Goal: Entertainment & Leisure: Consume media (video, audio)

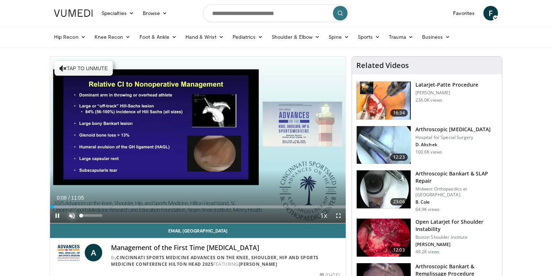
click at [71, 216] on span "Video Player" at bounding box center [72, 215] width 15 height 15
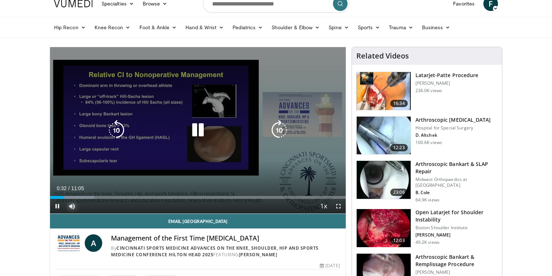
scroll to position [11, 0]
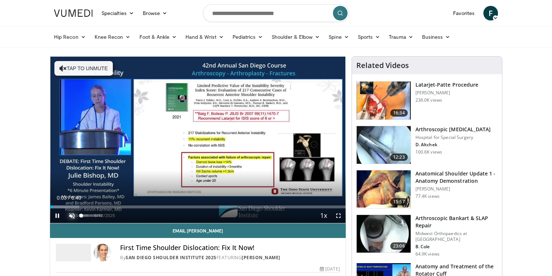
click at [76, 218] on span "Video Player" at bounding box center [72, 215] width 15 height 15
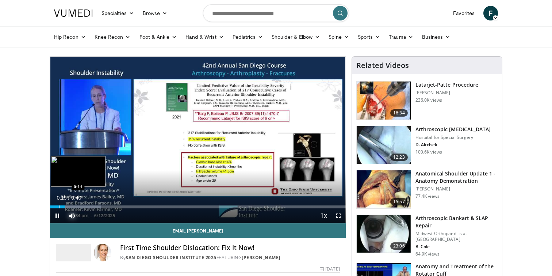
click at [59, 207] on div "Progress Bar" at bounding box center [59, 206] width 1 height 3
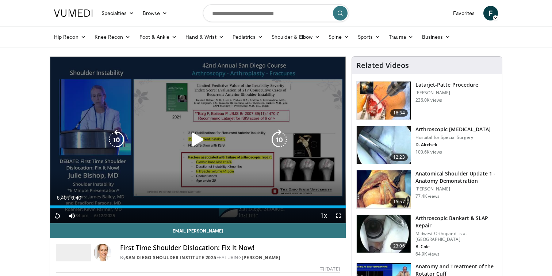
click at [199, 133] on icon "Video Player" at bounding box center [198, 139] width 20 height 20
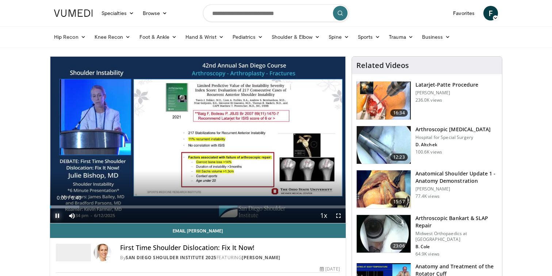
click at [57, 216] on span "Video Player" at bounding box center [57, 215] width 15 height 15
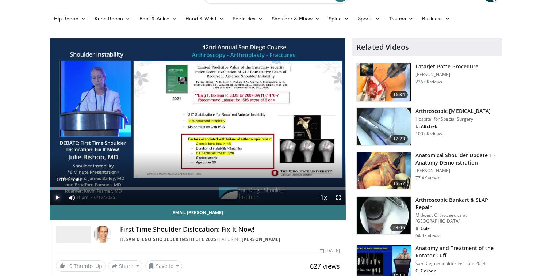
scroll to position [18, 0]
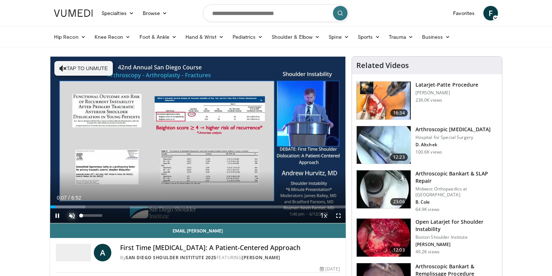
click at [73, 215] on span "Video Player" at bounding box center [72, 215] width 15 height 15
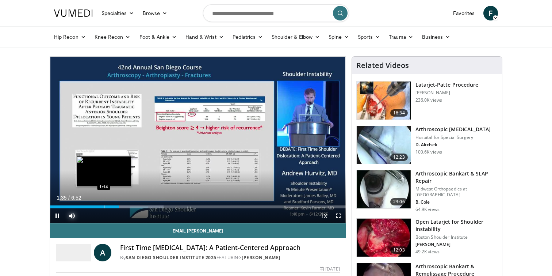
click at [104, 205] on div "Progress Bar" at bounding box center [104, 206] width 1 height 3
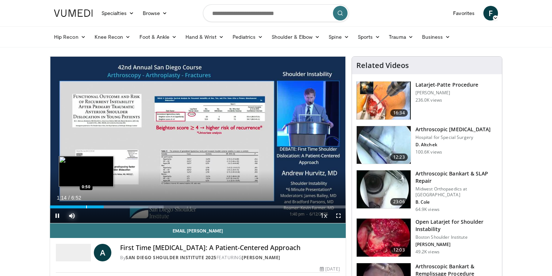
click at [86, 205] on div "Progress Bar" at bounding box center [86, 206] width 1 height 3
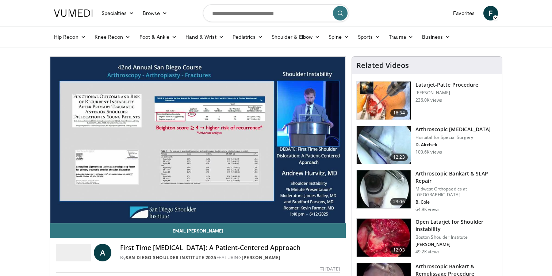
click at [80, 205] on div "10 seconds Tap to unmute" at bounding box center [198, 140] width 296 height 166
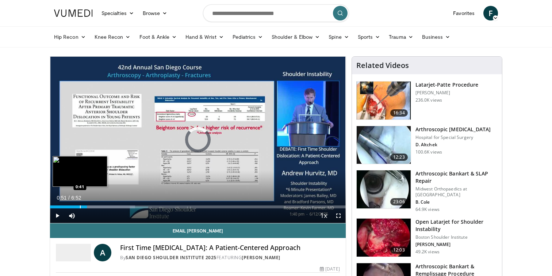
click at [80, 207] on div "Progress Bar" at bounding box center [80, 206] width 1 height 3
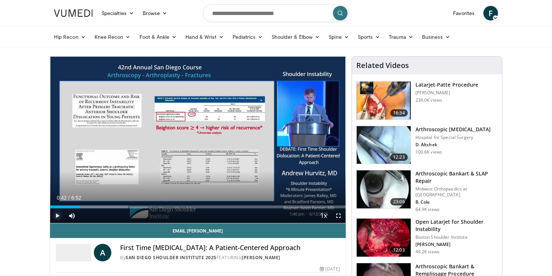
click at [59, 212] on span "Video Player" at bounding box center [57, 215] width 15 height 15
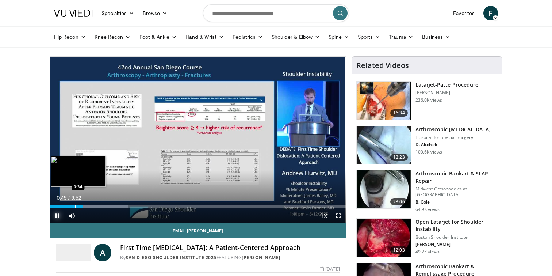
click at [75, 205] on div "Progress Bar" at bounding box center [75, 206] width 1 height 3
click at [73, 206] on div "0:51" at bounding box center [68, 206] width 36 height 3
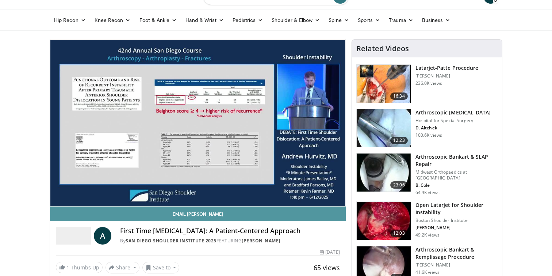
scroll to position [16, 0]
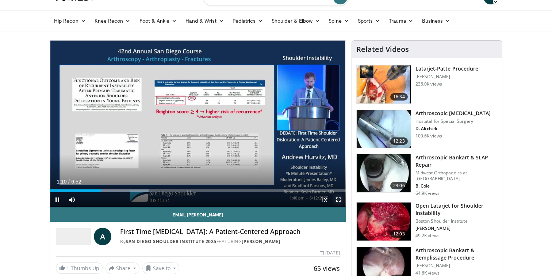
click at [338, 201] on span "Video Player" at bounding box center [338, 199] width 15 height 15
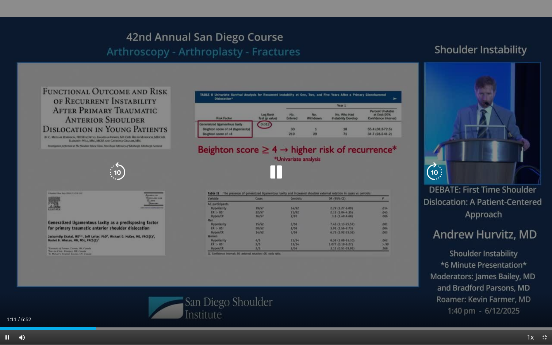
click at [349, 252] on div "10 seconds Tap to unmute" at bounding box center [276, 172] width 552 height 345
click at [281, 173] on icon "Video Player" at bounding box center [276, 172] width 20 height 20
click at [35, 275] on div "10 seconds Tap to unmute" at bounding box center [276, 172] width 552 height 345
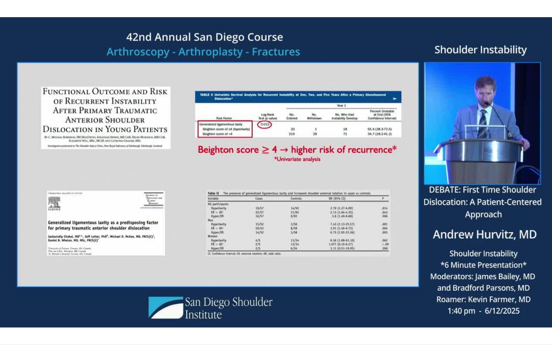
click at [423, 275] on div "10 seconds Tap to unmute" at bounding box center [276, 172] width 552 height 345
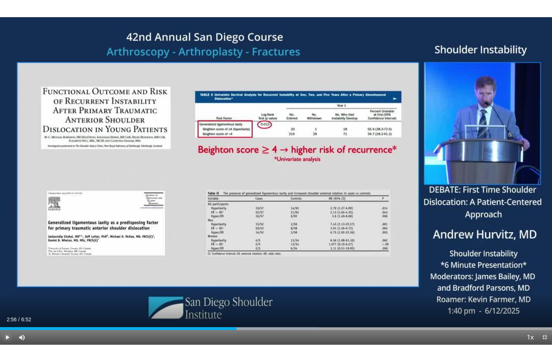
click at [8, 275] on span "Video Player" at bounding box center [7, 337] width 15 height 15
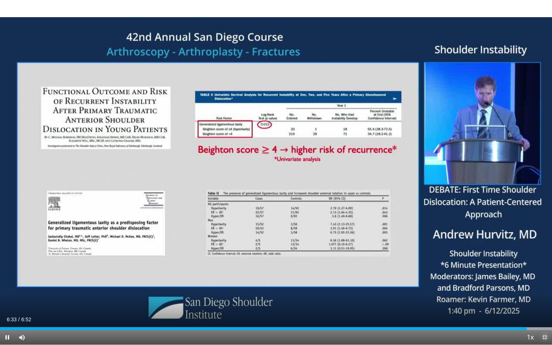
click at [543, 275] on span "Video Player" at bounding box center [544, 337] width 15 height 15
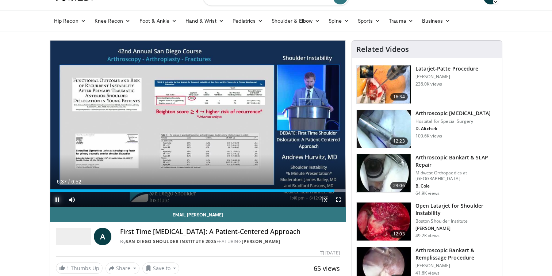
click at [58, 199] on span "Video Player" at bounding box center [57, 199] width 15 height 15
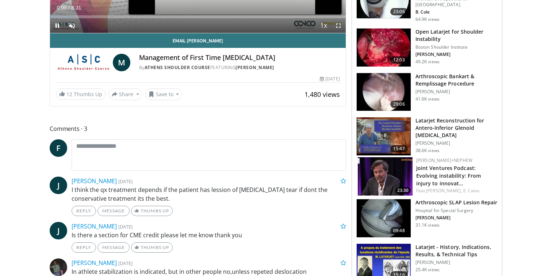
scroll to position [30, 0]
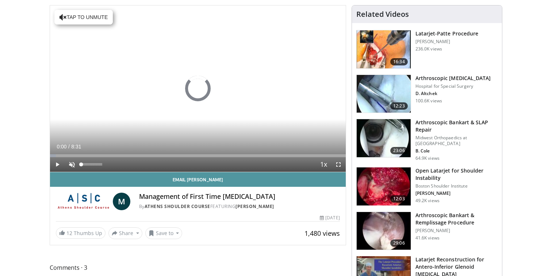
scroll to position [30, 0]
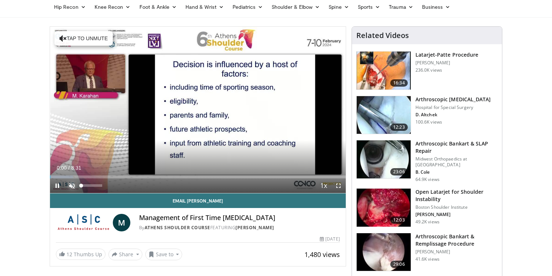
click at [73, 184] on span "Video Player" at bounding box center [72, 185] width 15 height 15
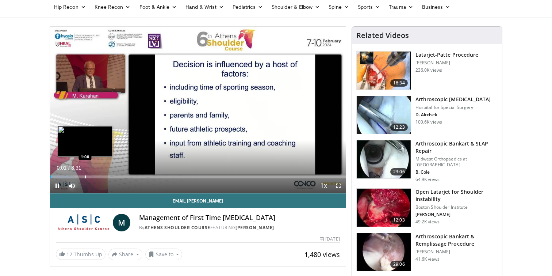
click at [85, 177] on div "Progress Bar" at bounding box center [85, 176] width 1 height 3
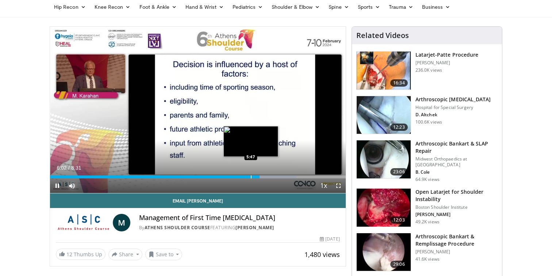
click at [251, 177] on div "Progress Bar" at bounding box center [251, 176] width 1 height 3
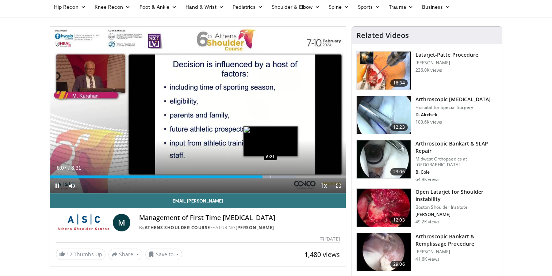
click at [270, 176] on div "10 seconds Tap to unmute" at bounding box center [198, 110] width 296 height 166
click at [271, 176] on div "Progress Bar" at bounding box center [271, 176] width 1 height 3
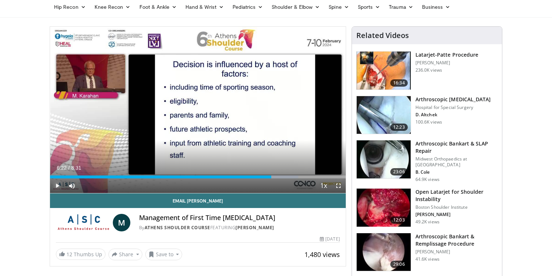
click at [56, 182] on span "Video Player" at bounding box center [57, 185] width 15 height 15
click at [60, 182] on span "Video Player" at bounding box center [57, 185] width 15 height 15
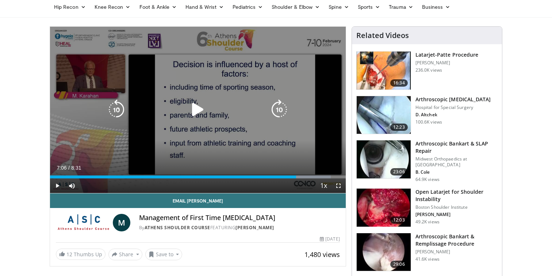
click at [74, 107] on div "10 seconds Tap to unmute" at bounding box center [198, 110] width 296 height 166
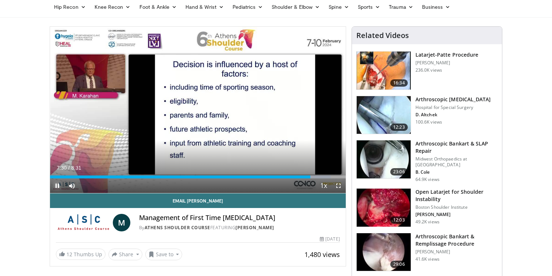
click at [56, 187] on span "Video Player" at bounding box center [57, 185] width 15 height 15
